Goal: Transaction & Acquisition: Purchase product/service

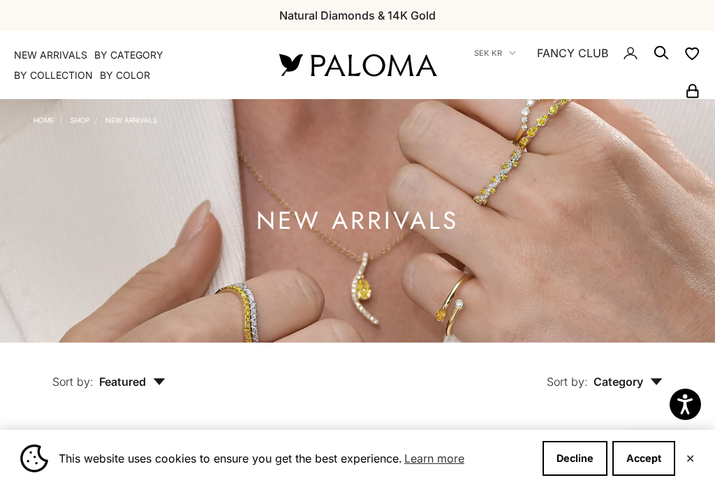
click at [644, 464] on button "Accept" at bounding box center [643, 458] width 63 height 35
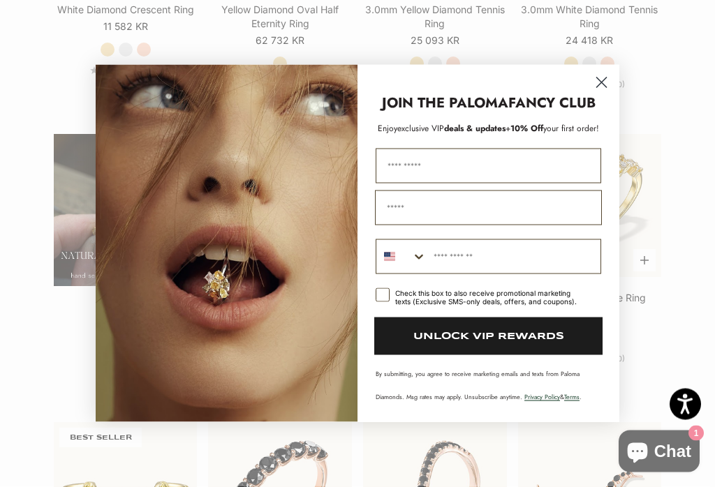
scroll to position [875, 0]
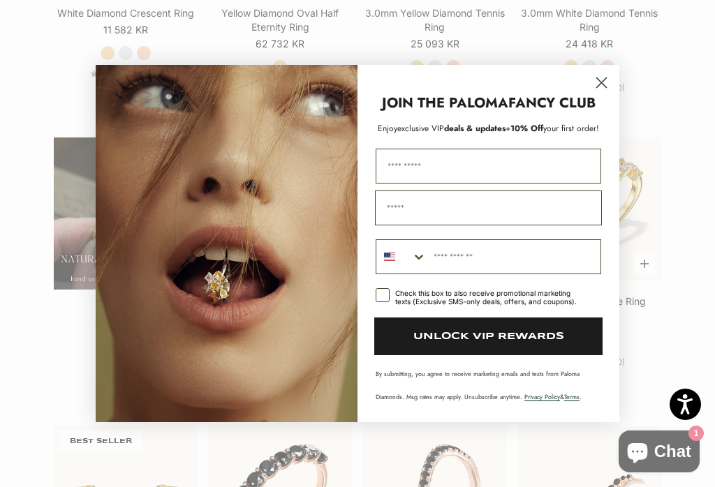
click at [613, 82] on circle "Close dialog" at bounding box center [601, 82] width 23 height 23
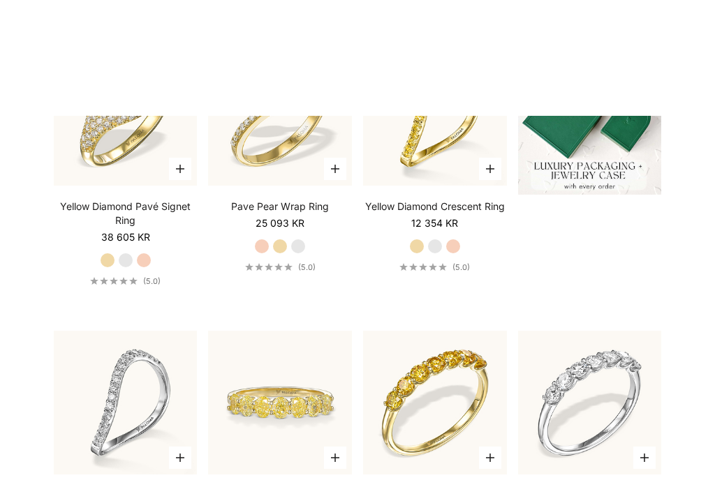
scroll to position [0, 0]
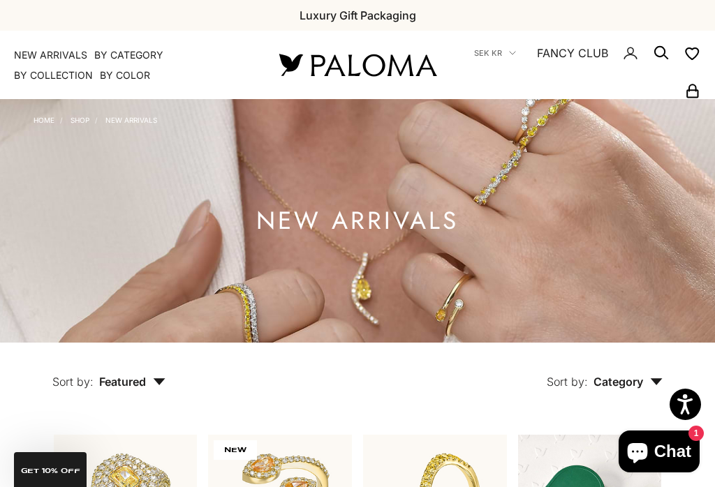
click at [131, 80] on summary "By Color" at bounding box center [125, 75] width 50 height 14
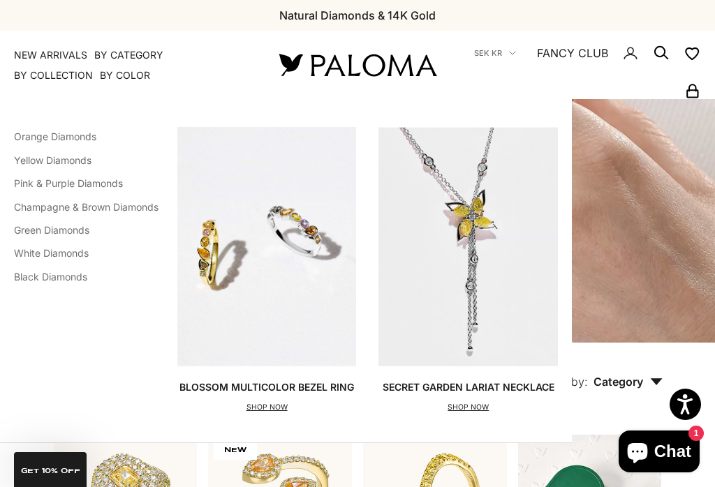
click at [73, 139] on link "Orange Diamonds" at bounding box center [55, 137] width 82 height 12
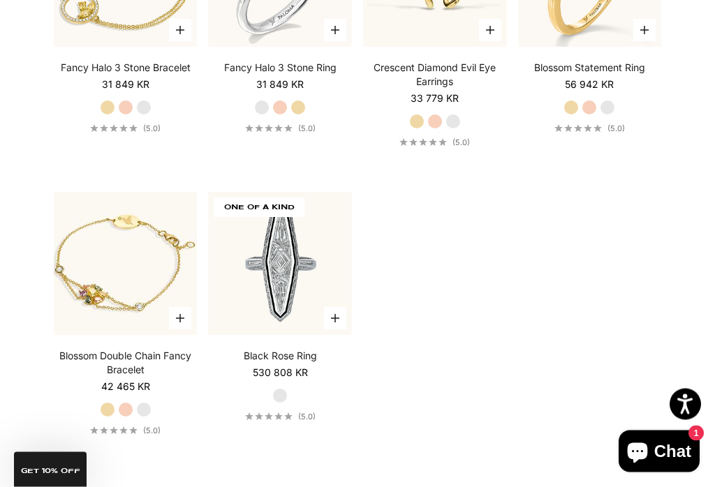
scroll to position [2814, 0]
click at [268, 283] on img at bounding box center [280, 263] width 158 height 158
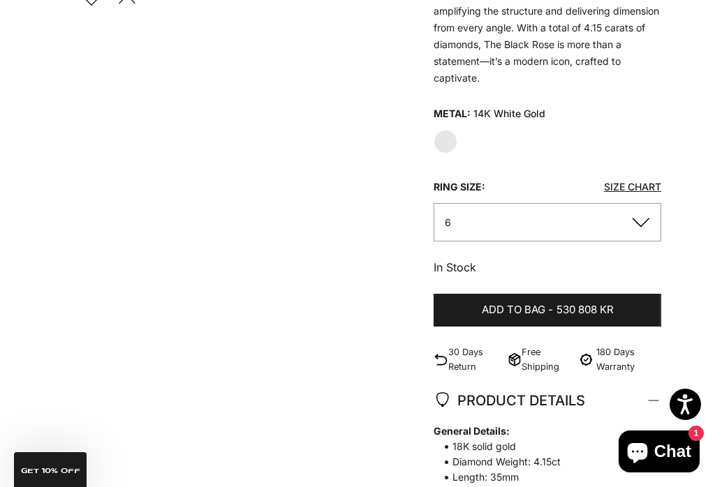
scroll to position [445, 0]
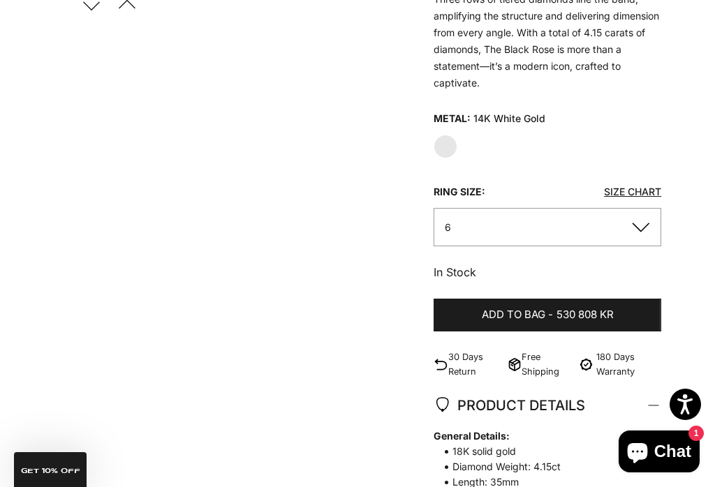
click at [634, 233] on button "6" at bounding box center [548, 227] width 228 height 38
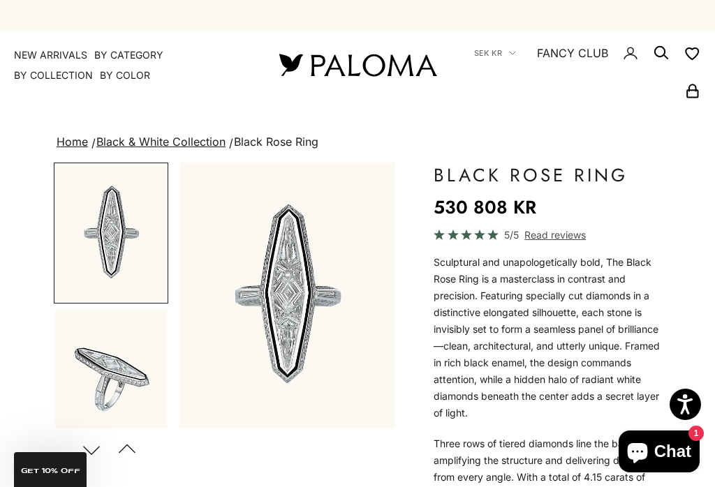
scroll to position [0, 0]
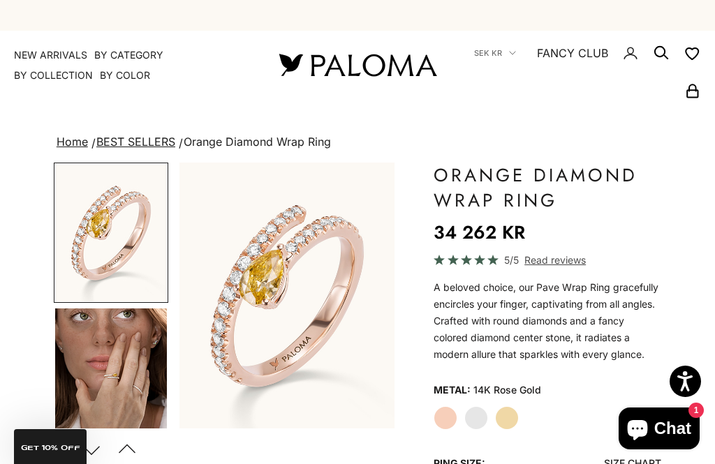
click at [482, 420] on label "White Gold" at bounding box center [476, 418] width 24 height 24
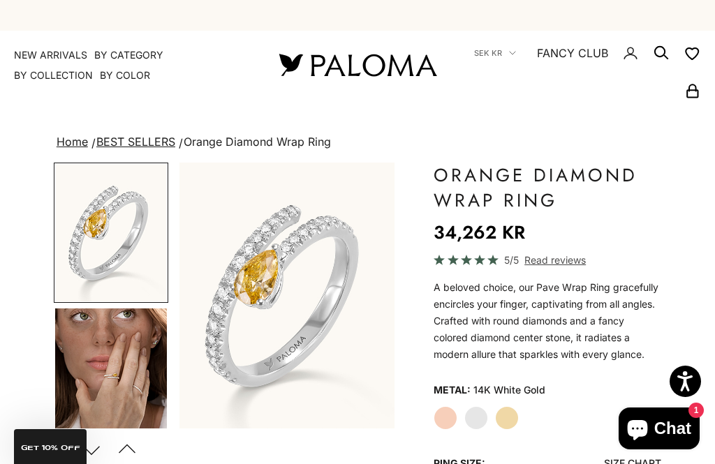
click at [505, 419] on label "Yellow Gold" at bounding box center [507, 418] width 24 height 24
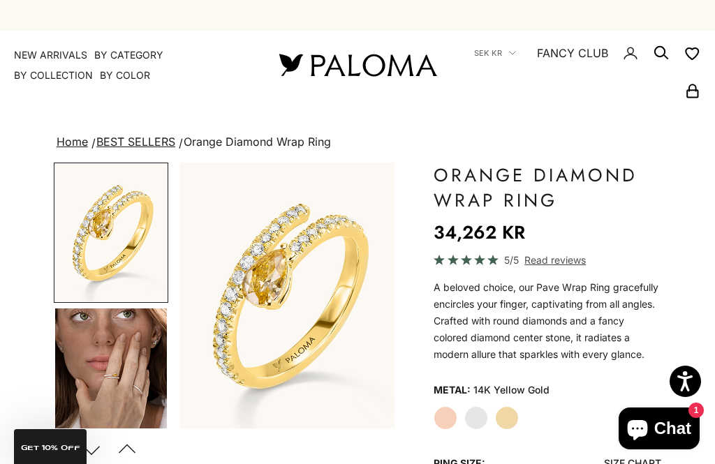
scroll to position [0, 54]
